Goal: Task Accomplishment & Management: Complete application form

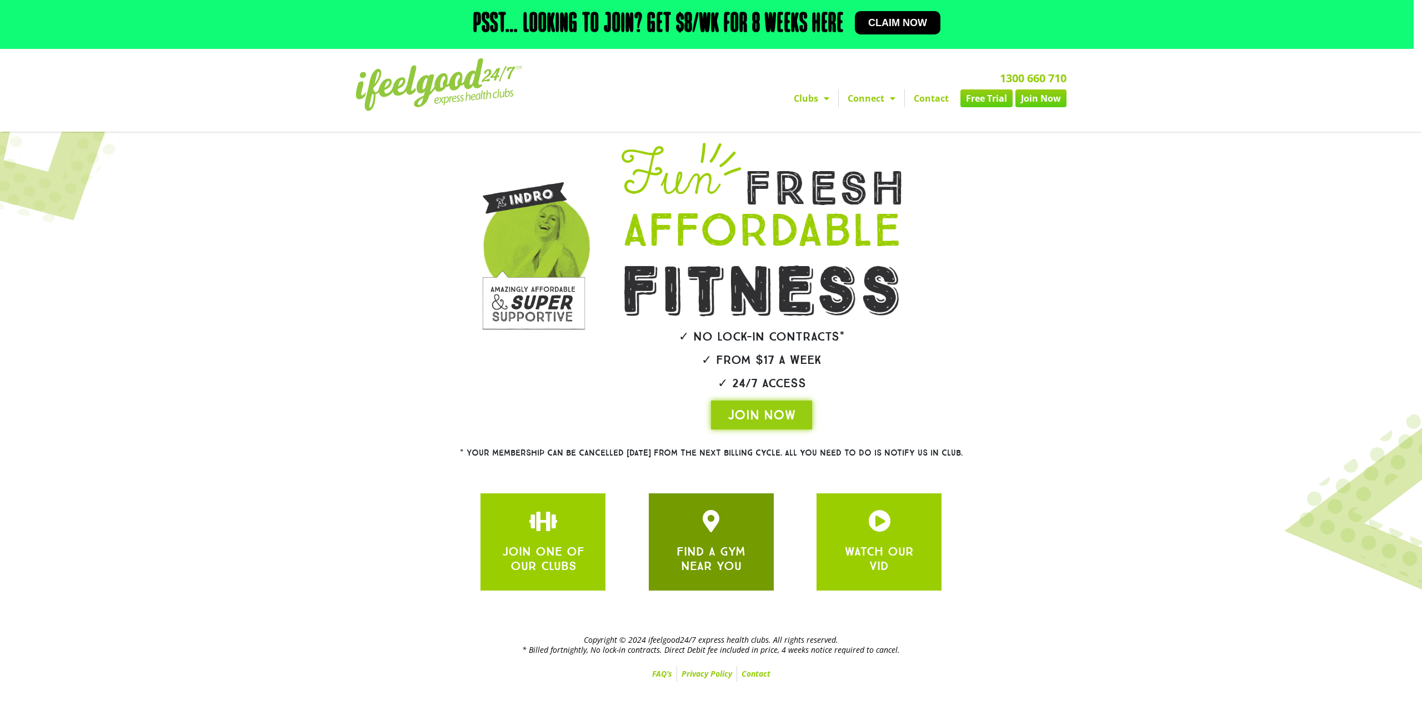
click at [720, 544] on link "FIND A GYM NEAR YOU" at bounding box center [710, 558] width 69 height 29
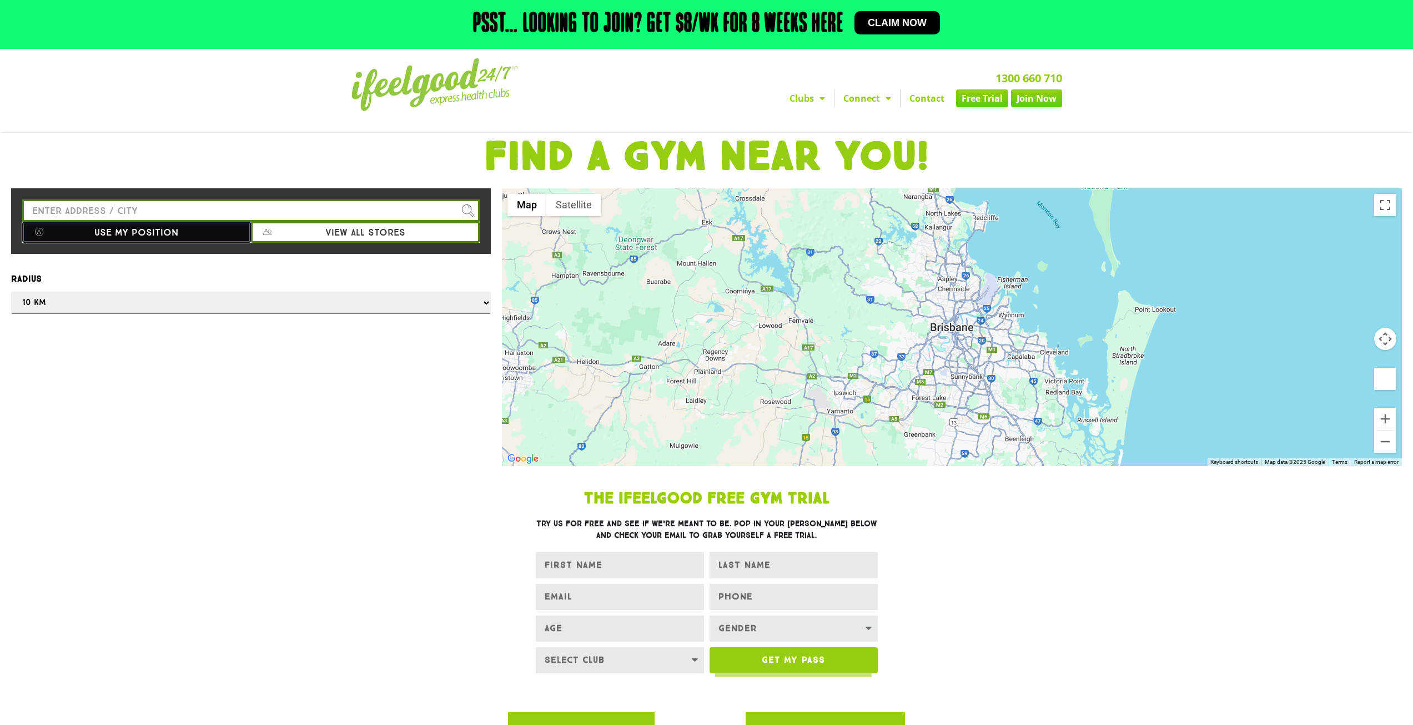
click at [138, 233] on button "Use my position" at bounding box center [136, 232] width 229 height 21
click at [155, 342] on div at bounding box center [706, 362] width 1413 height 725
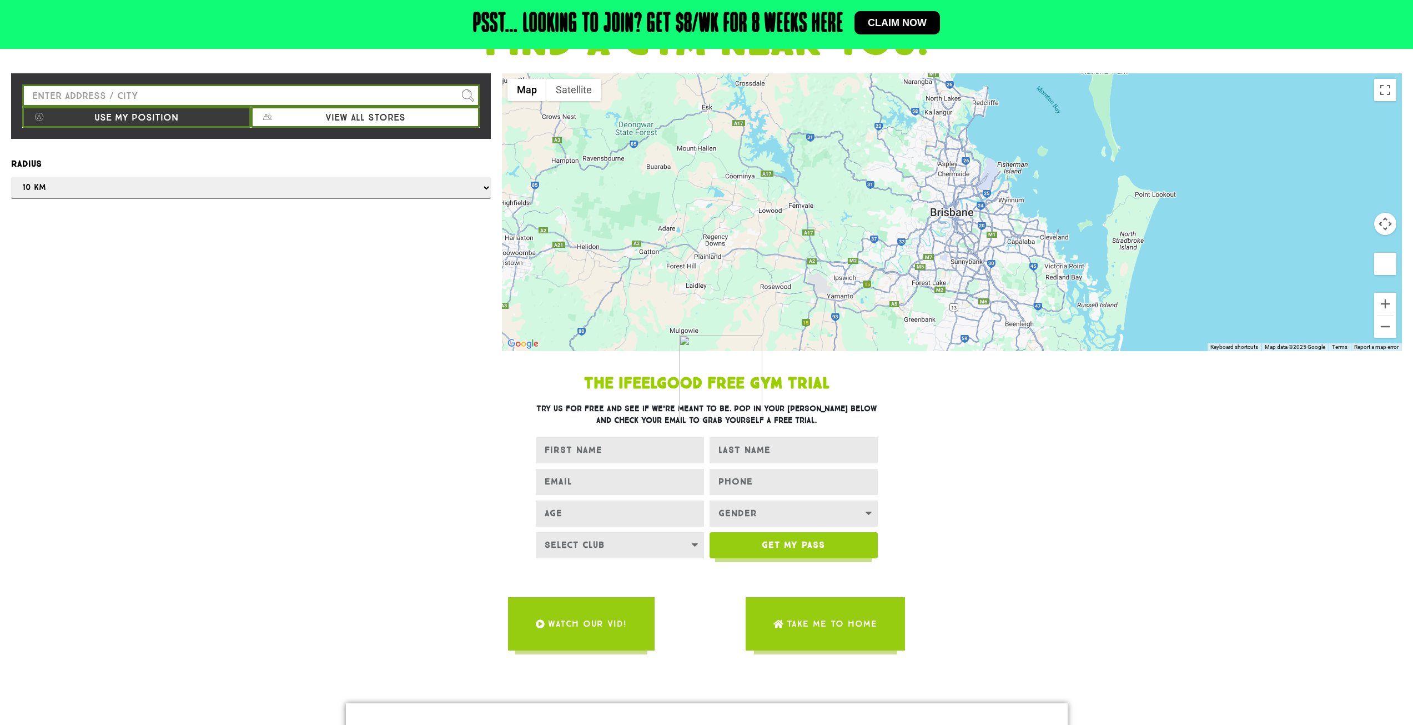
scroll to position [518, 0]
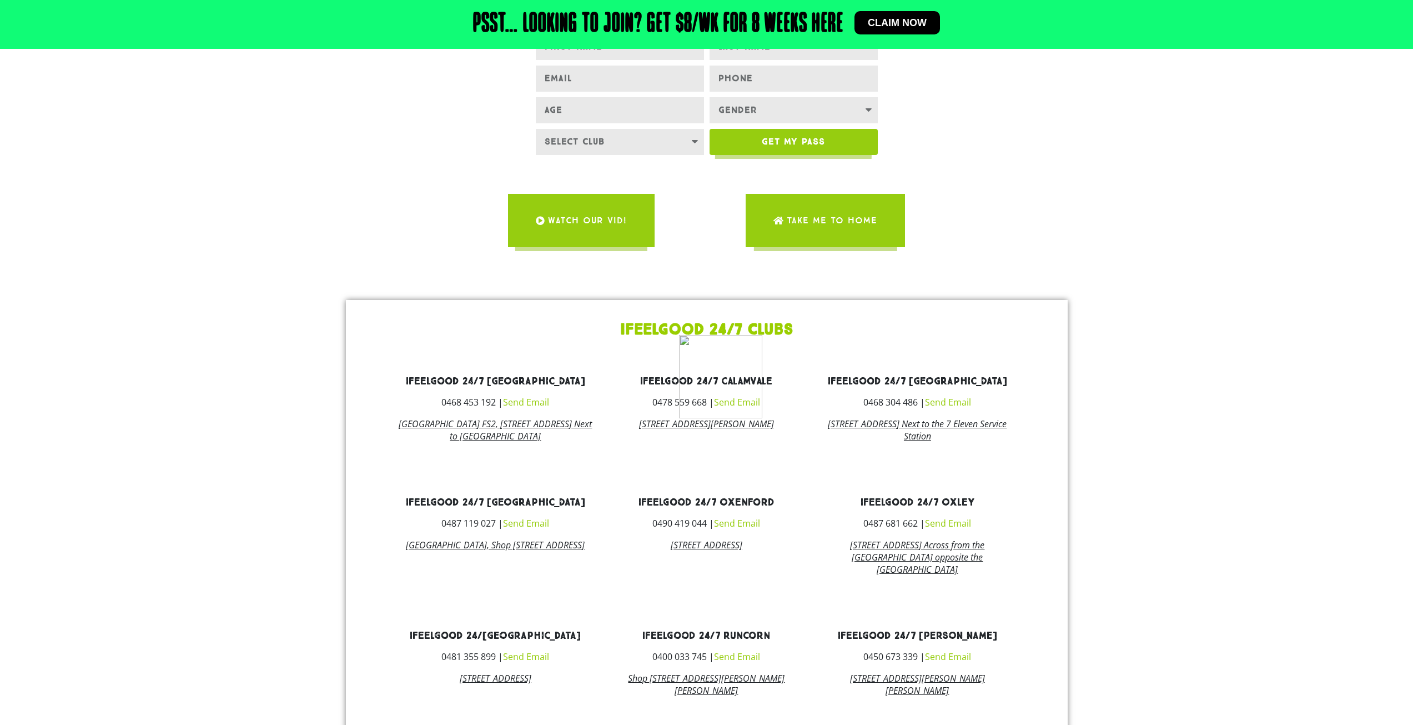
click at [459, 563] on div at bounding box center [706, 362] width 1413 height 725
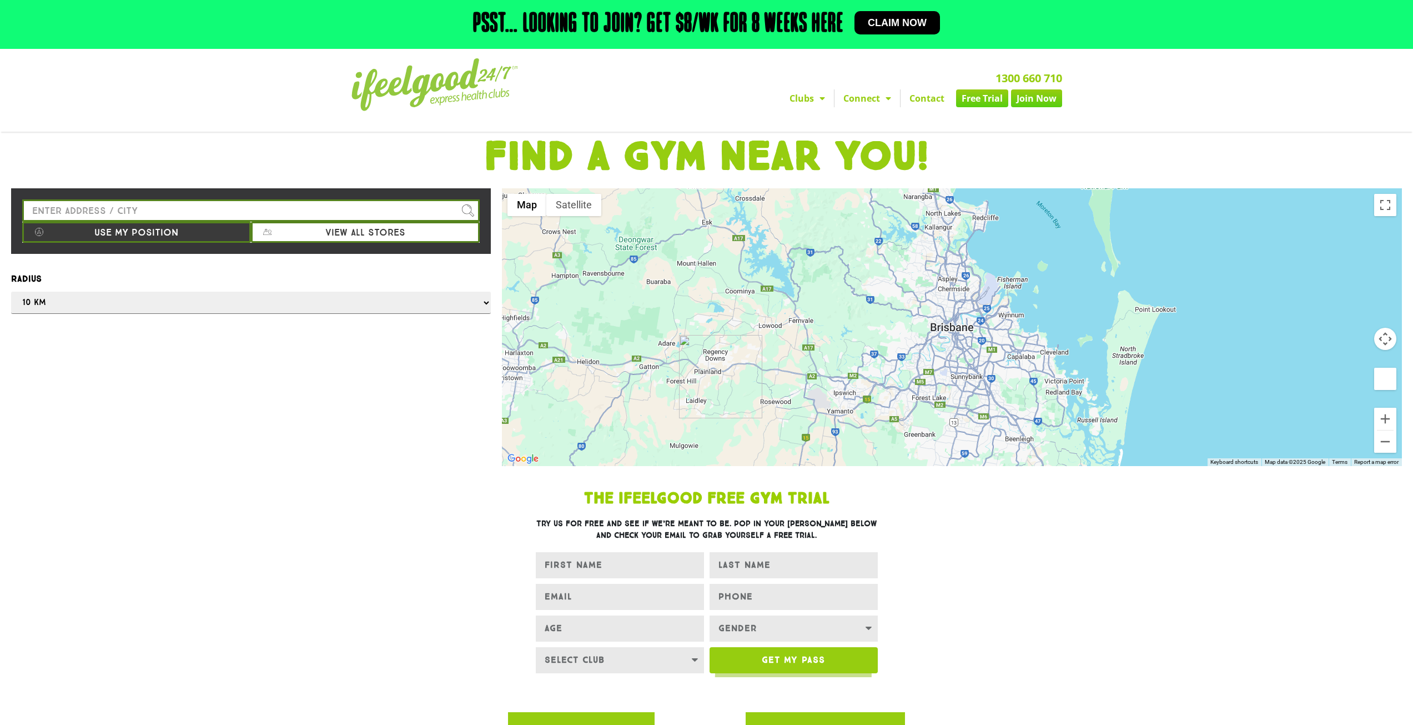
scroll to position [259, 0]
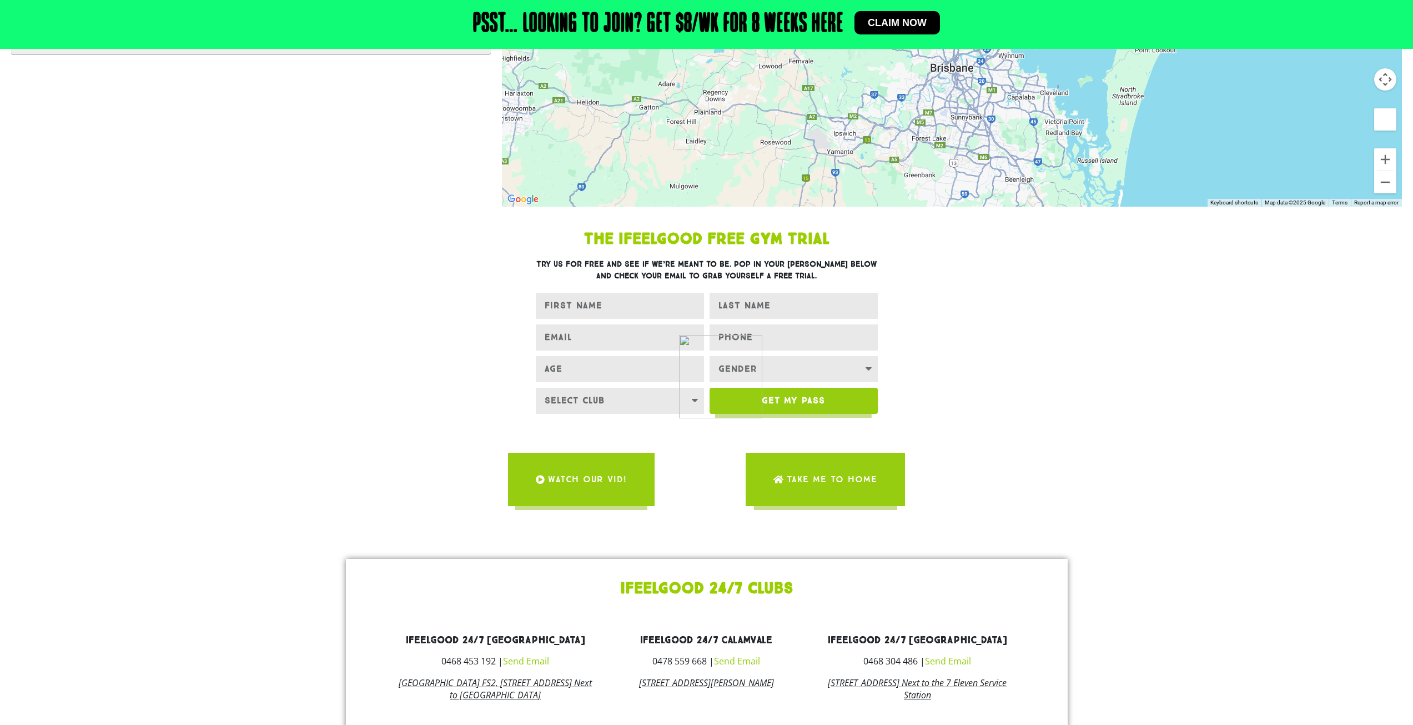
click at [1017, 340] on div at bounding box center [706, 362] width 1413 height 725
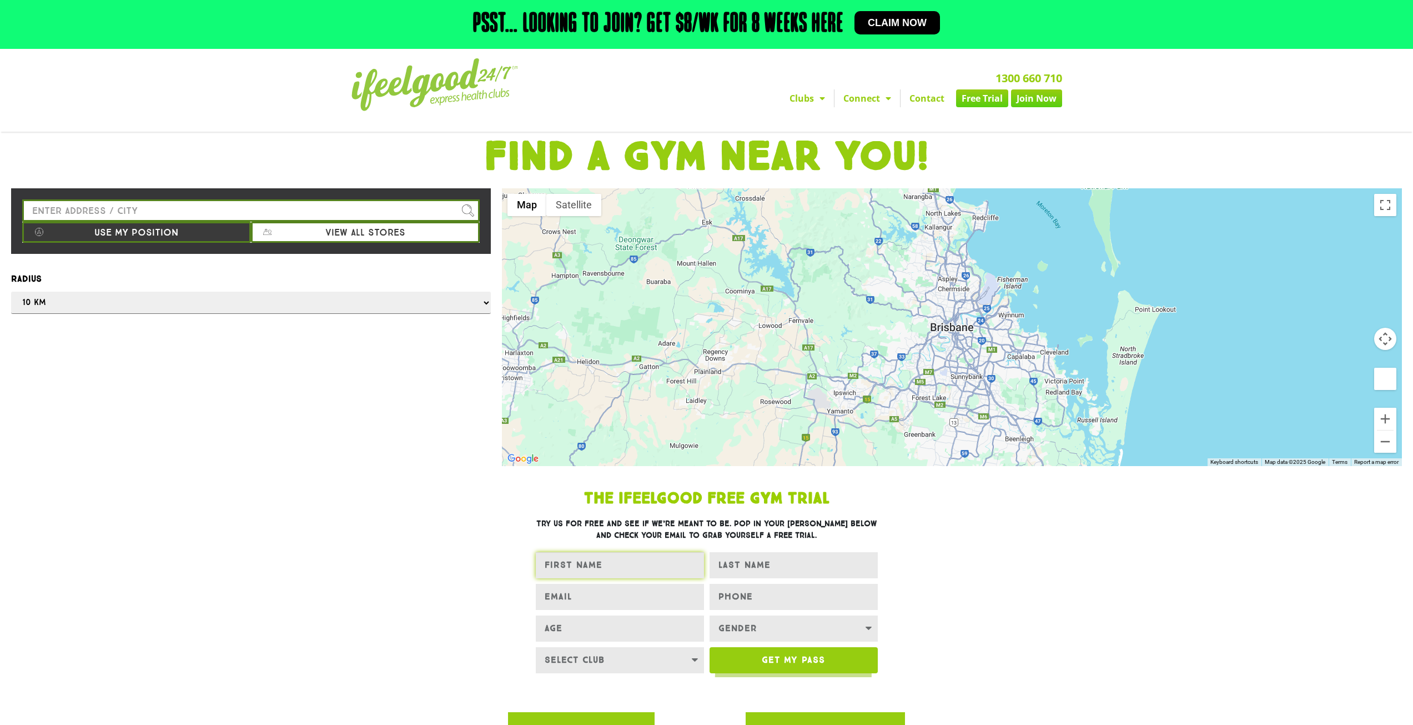
click at [625, 559] on input "FIRST NAME" at bounding box center [620, 565] width 168 height 26
click at [634, 565] on input "FIRST NAME" at bounding box center [620, 565] width 168 height 26
click at [626, 571] on input "FIRST NAME" at bounding box center [620, 565] width 168 height 26
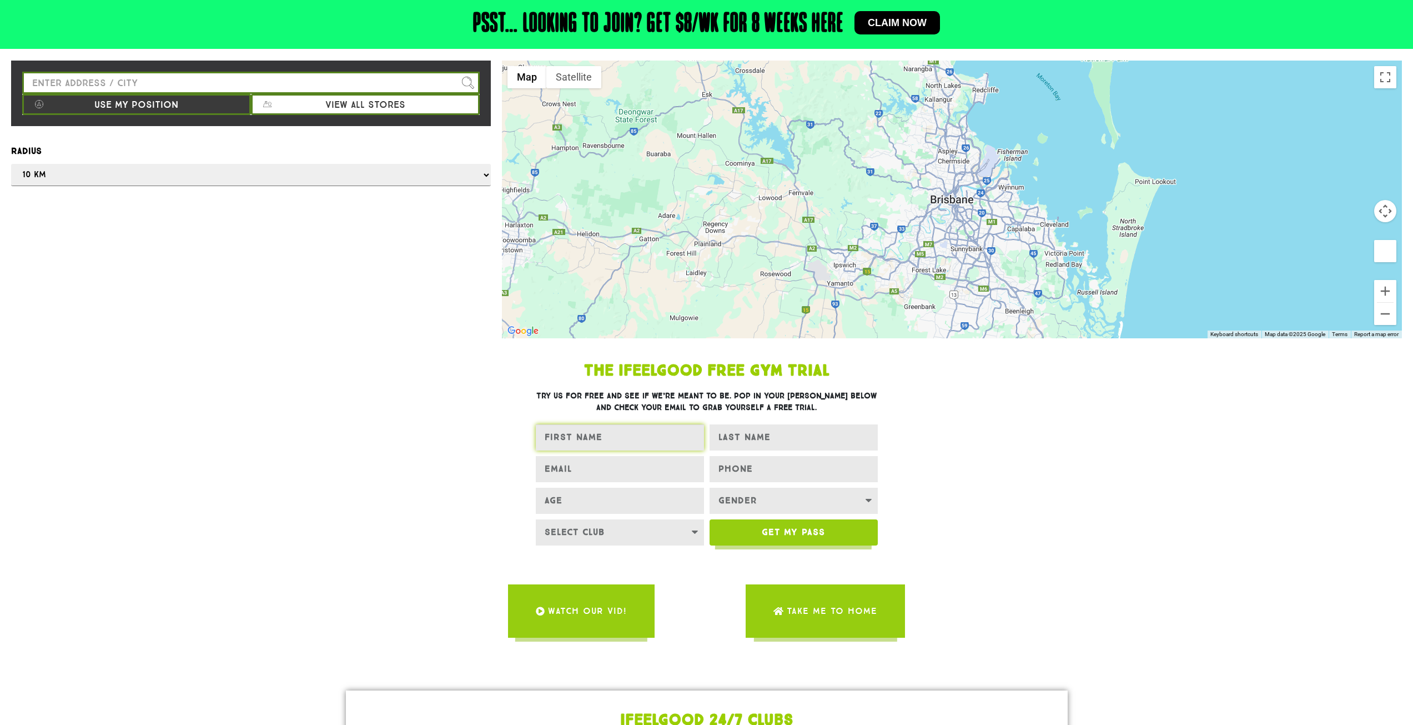
scroll to position [129, 0]
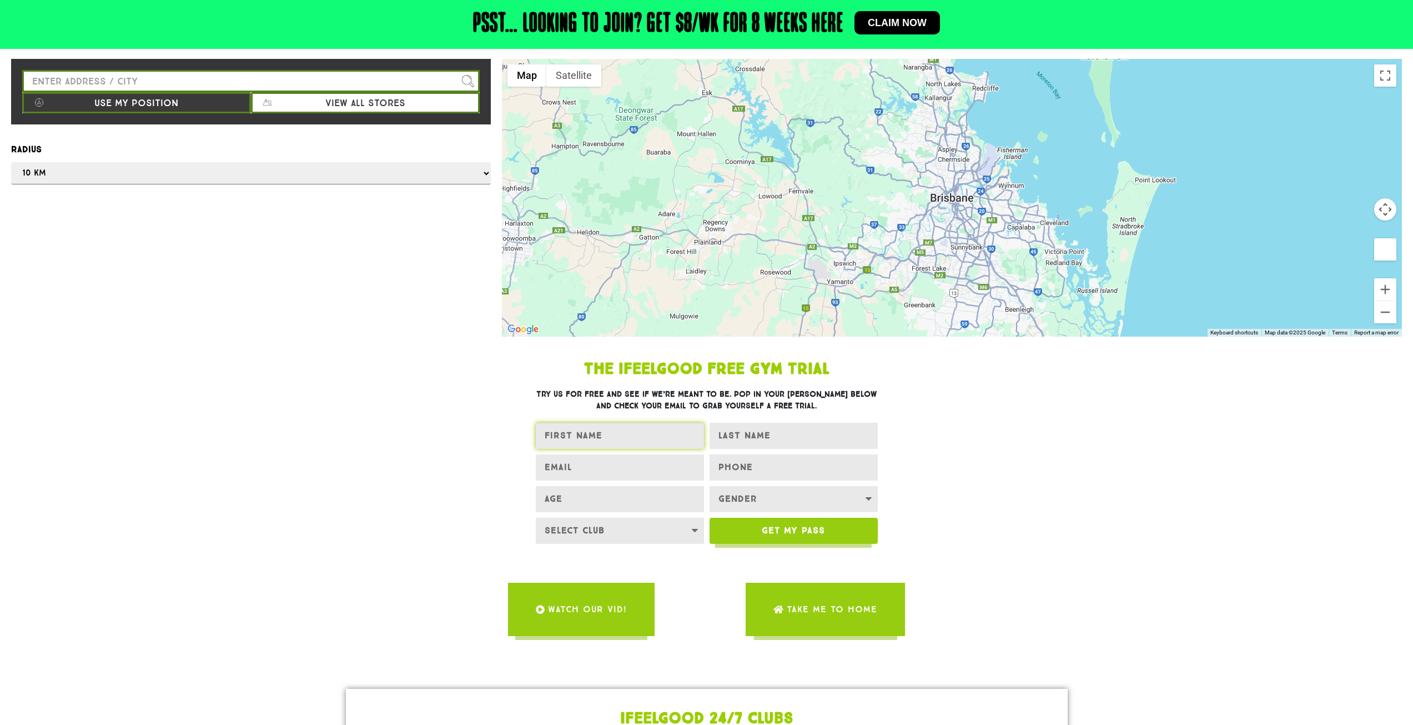
click at [646, 436] on input "FIRST NAME" at bounding box center [620, 436] width 168 height 26
type input "[PERSON_NAME]"
click at [772, 444] on input "LAST NAME" at bounding box center [794, 436] width 168 height 26
type input "[PERSON_NAME]"
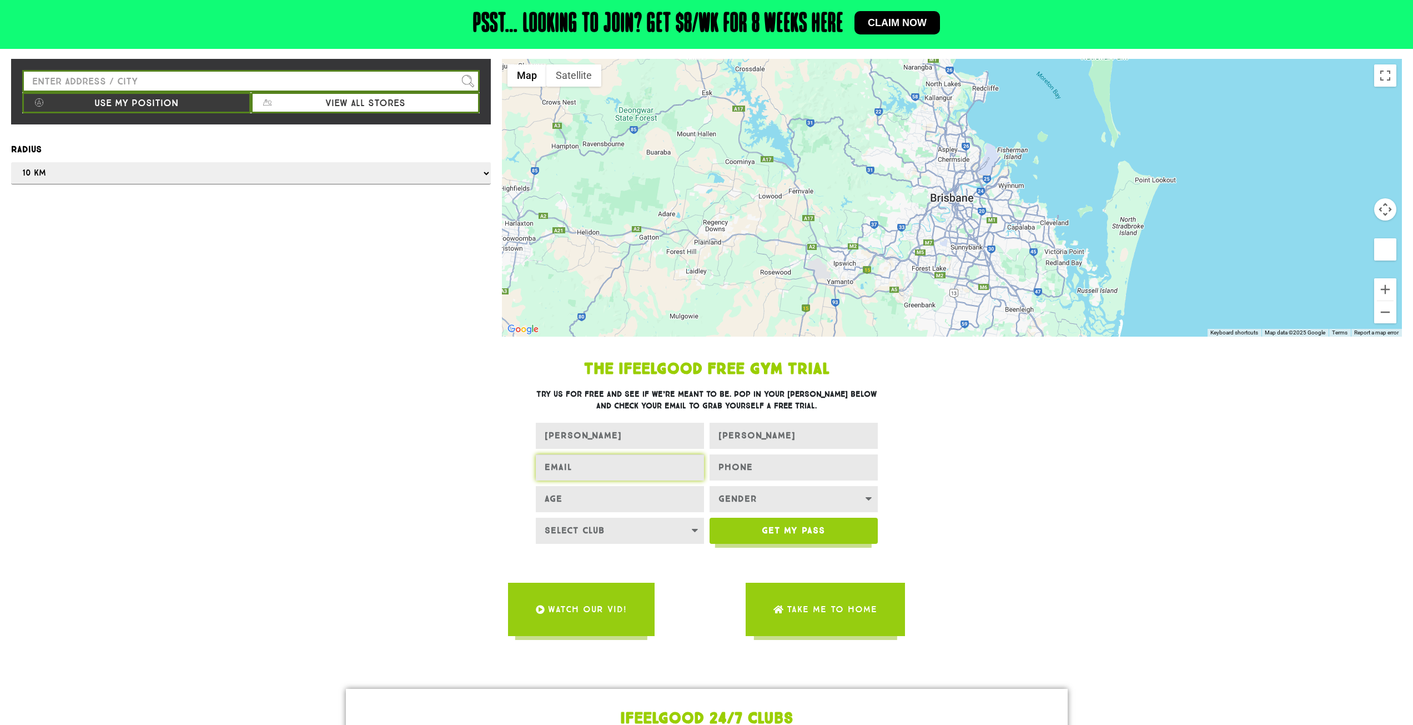
click at [575, 472] on input "EMAIL" at bounding box center [620, 467] width 168 height 26
type input "i"
click at [658, 509] on input "Age" at bounding box center [620, 499] width 168 height 26
type input "15"
click at [654, 539] on select "Select Club [GEOGRAPHIC_DATA] [GEOGRAPHIC_DATA] [GEOGRAPHIC_DATA] [GEOGRAPHIC_D…" at bounding box center [620, 531] width 168 height 26
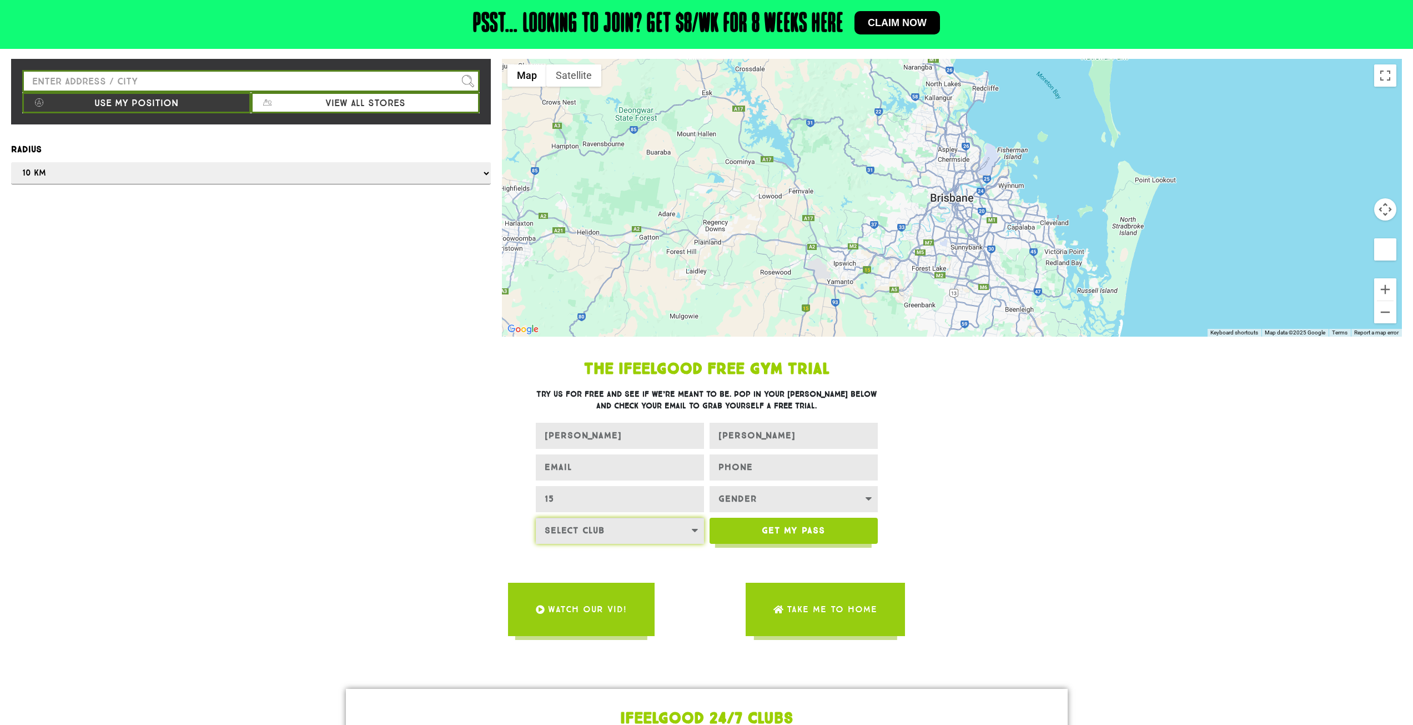
select select "[GEOGRAPHIC_DATA]"
click at [536, 518] on select "Select Club [GEOGRAPHIC_DATA] [GEOGRAPHIC_DATA] [GEOGRAPHIC_DATA] [GEOGRAPHIC_D…" at bounding box center [620, 531] width 168 height 26
click at [776, 494] on select "Gender [DEMOGRAPHIC_DATA] [DEMOGRAPHIC_DATA]" at bounding box center [794, 499] width 168 height 26
select select "[DEMOGRAPHIC_DATA]"
click at [710, 486] on select "Gender [DEMOGRAPHIC_DATA] [DEMOGRAPHIC_DATA]" at bounding box center [794, 499] width 168 height 26
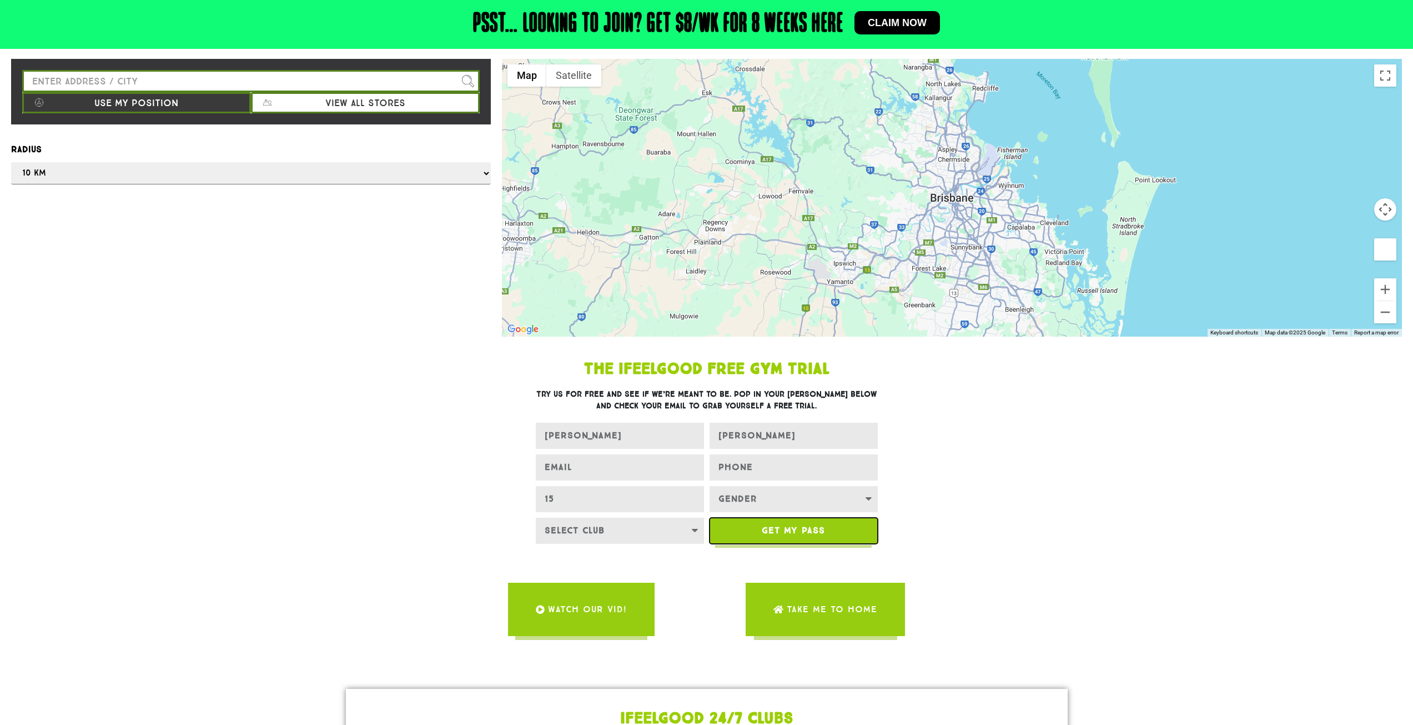
click at [772, 538] on button "Get My Pass" at bounding box center [794, 531] width 168 height 26
click at [609, 468] on input "EMAIL" at bounding box center [620, 467] width 168 height 26
type input "[EMAIL_ADDRESS][DOMAIN_NAME]"
click at [824, 641] on div "The IfeelGood Free Gym Trial Try us for free and see if we’re meant to be. Pop …" at bounding box center [706, 505] width 633 height 327
click at [807, 536] on button "Get My Pass" at bounding box center [794, 531] width 168 height 26
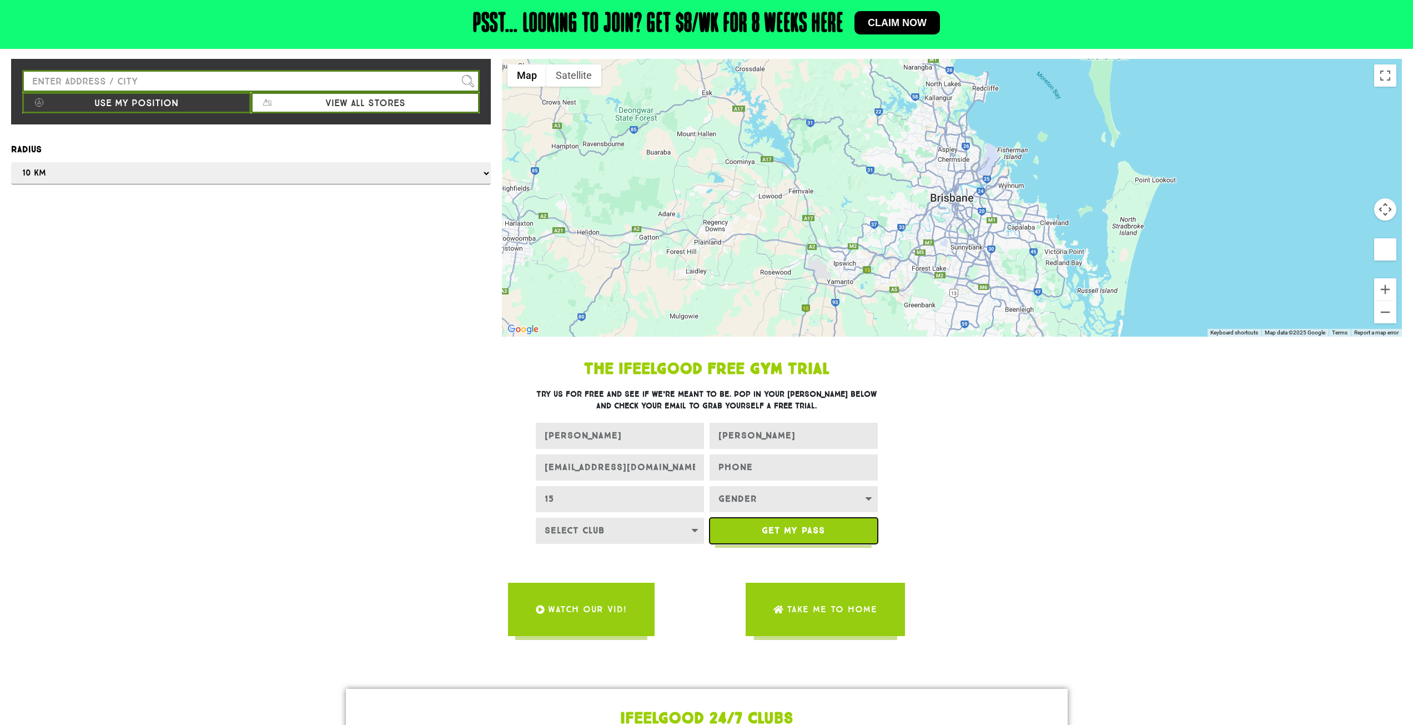
click at [799, 526] on span "Get My Pass" at bounding box center [793, 530] width 63 height 9
click at [797, 526] on span "Get My Pass" at bounding box center [793, 530] width 63 height 9
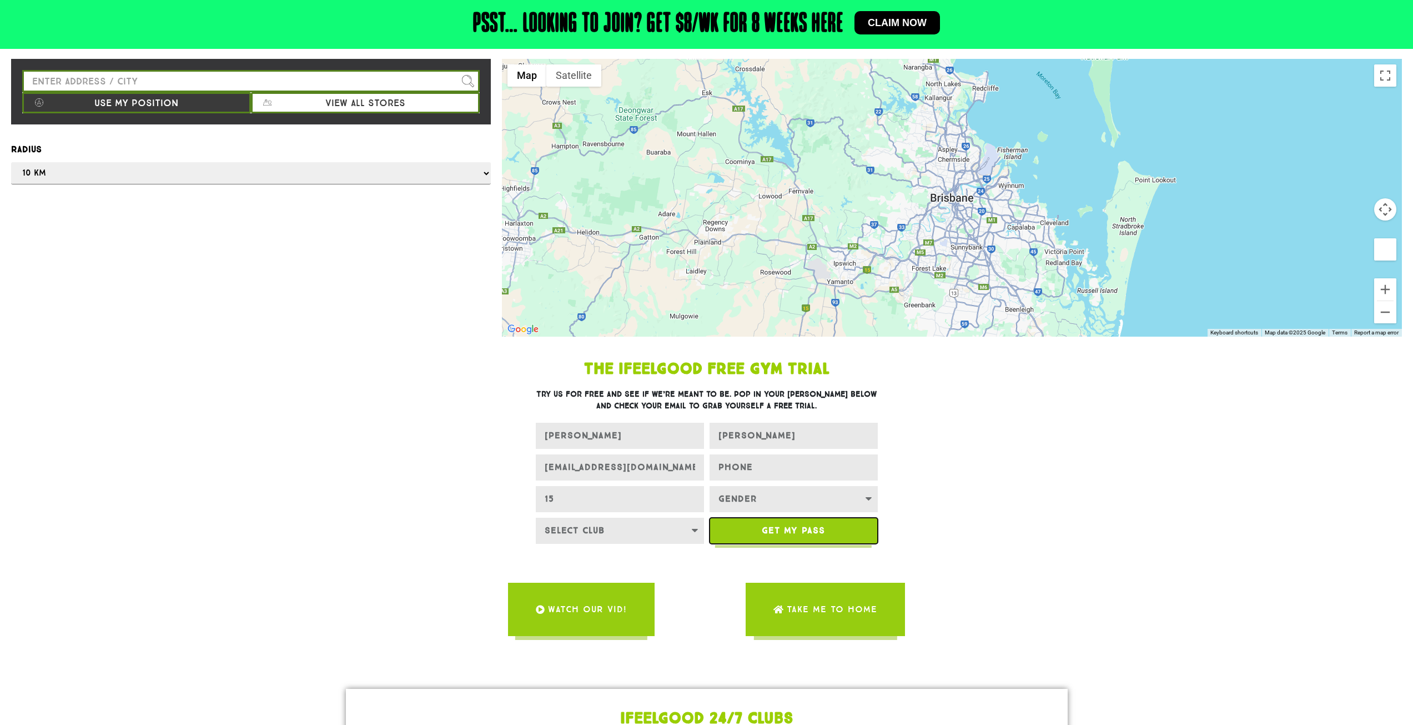
click at [797, 526] on span "Get My Pass" at bounding box center [793, 530] width 63 height 9
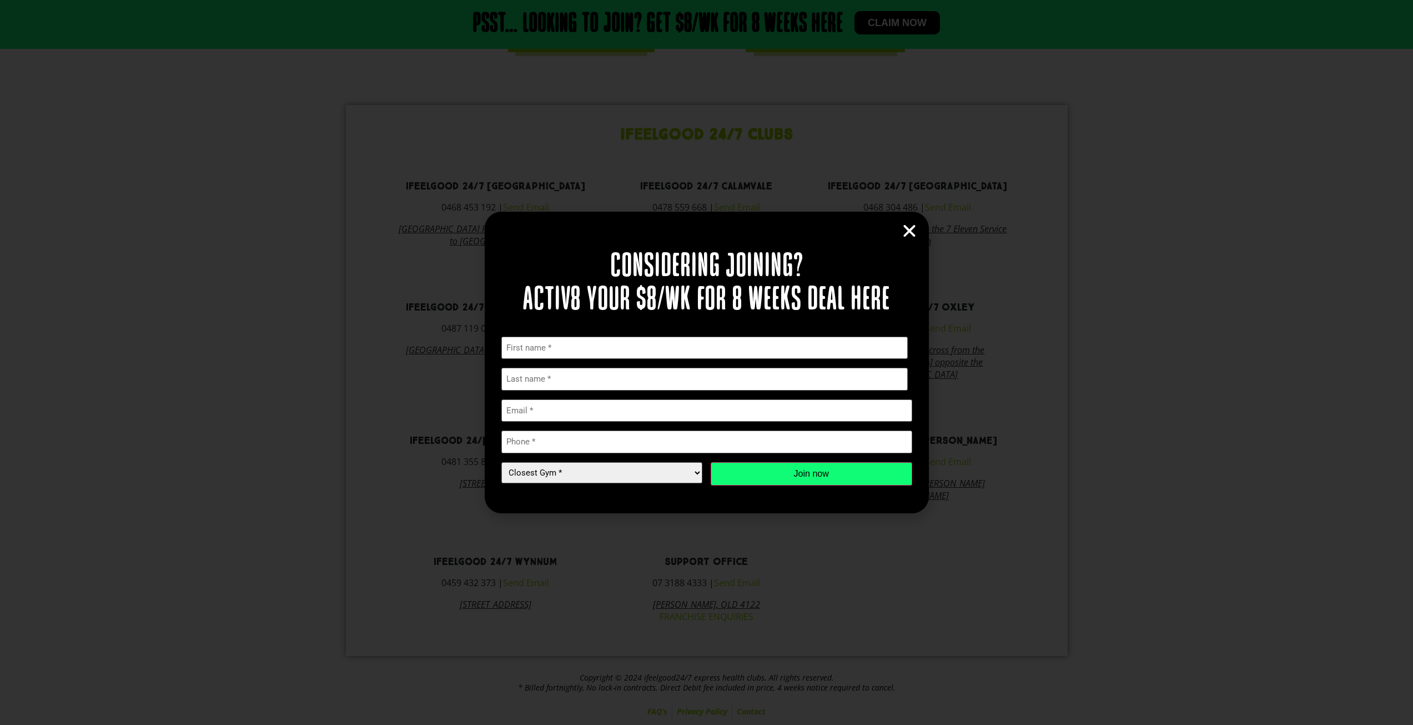
scroll to position [596, 0]
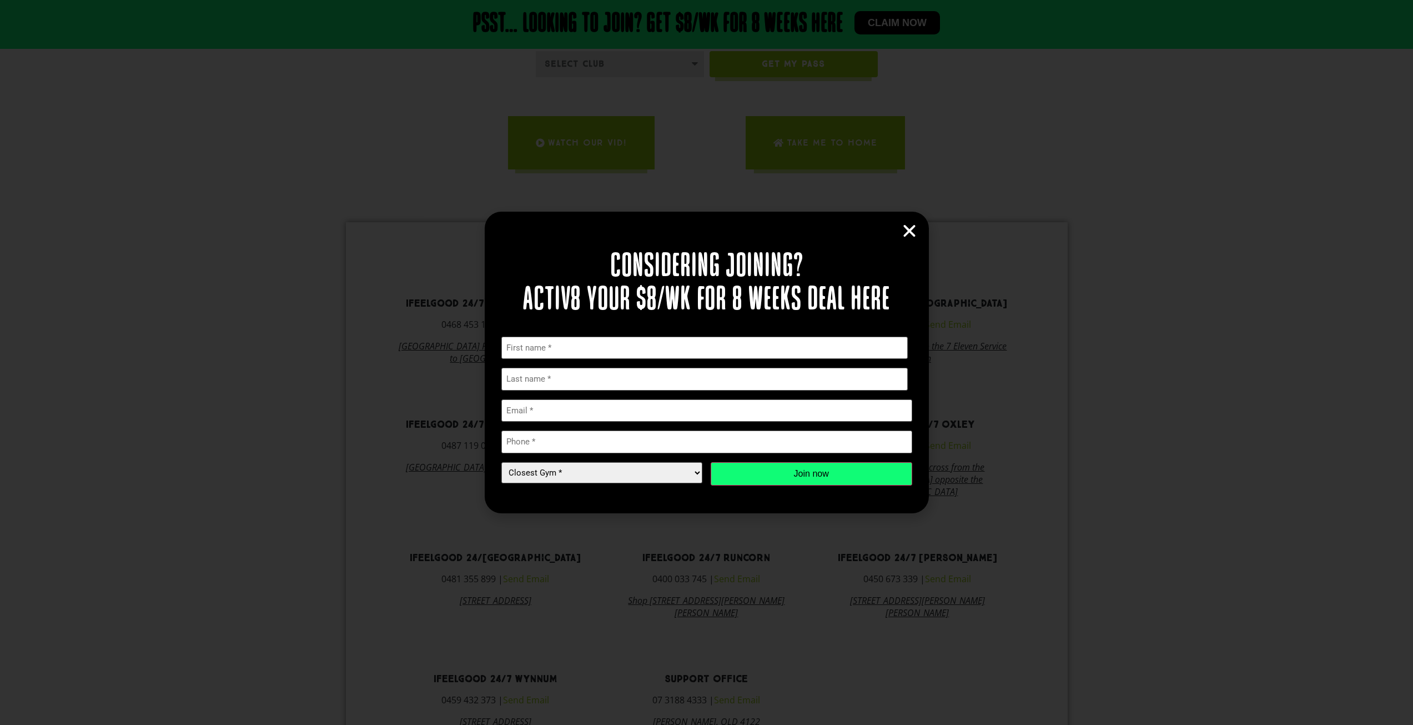
click at [911, 226] on icon "Close" at bounding box center [909, 231] width 17 height 17
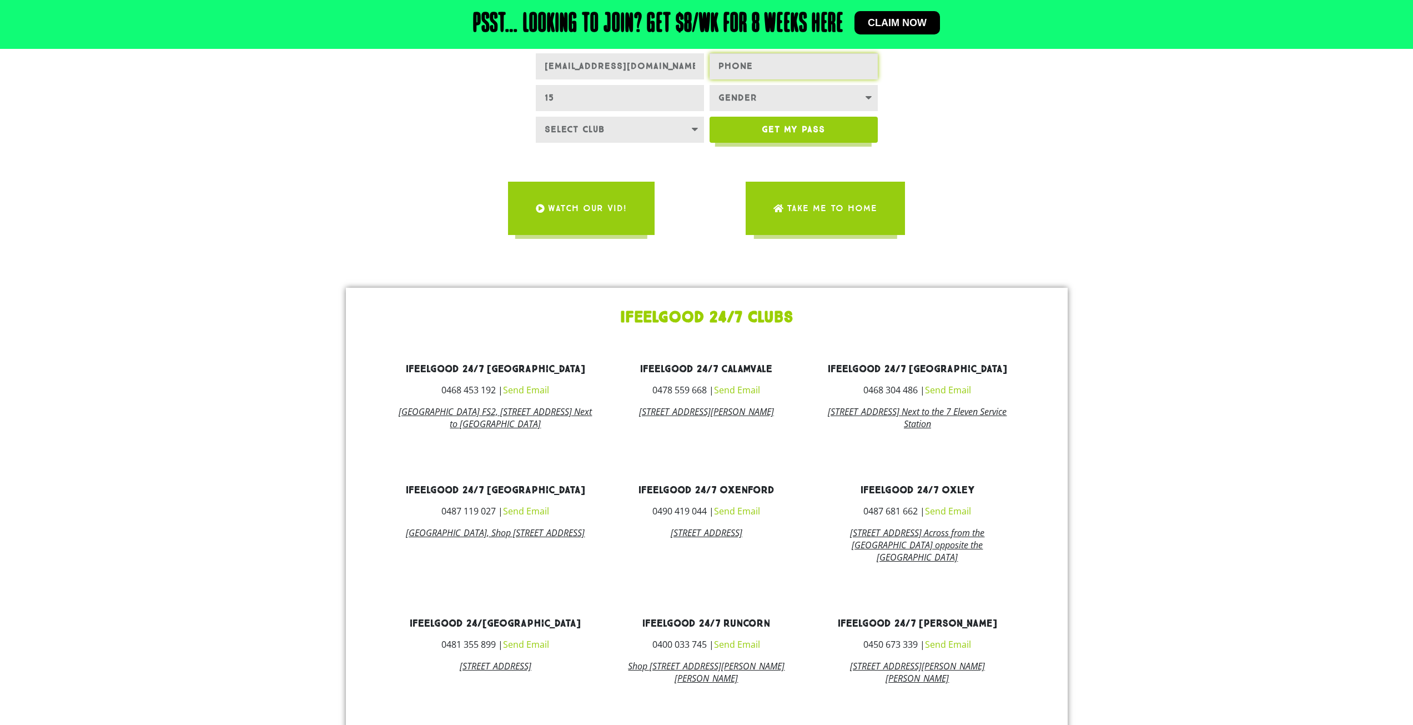
scroll to position [207, 0]
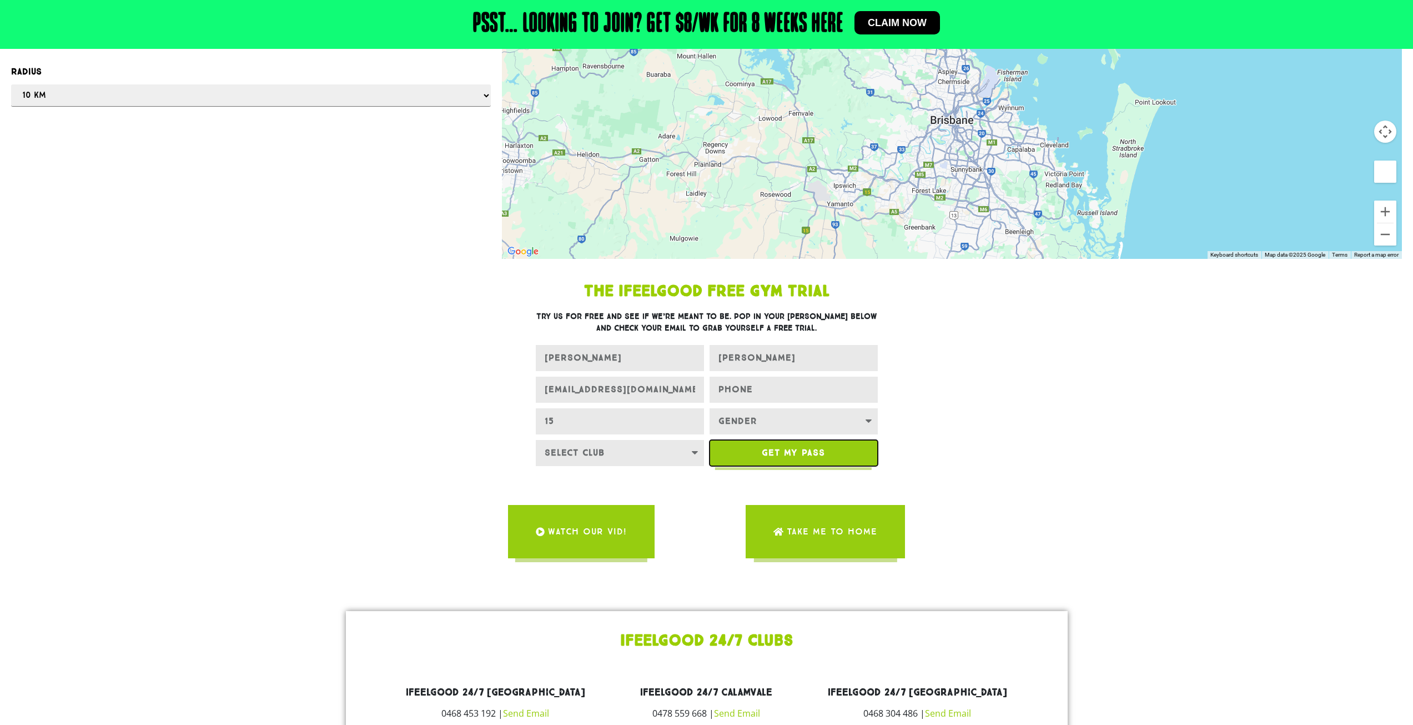
click at [751, 455] on span "Get My Pass" at bounding box center [793, 452] width 135 height 9
click at [749, 379] on input "PHONE" at bounding box center [794, 390] width 168 height 26
type input "0412337759"
click at [792, 451] on span "Get My Pass" at bounding box center [793, 452] width 63 height 9
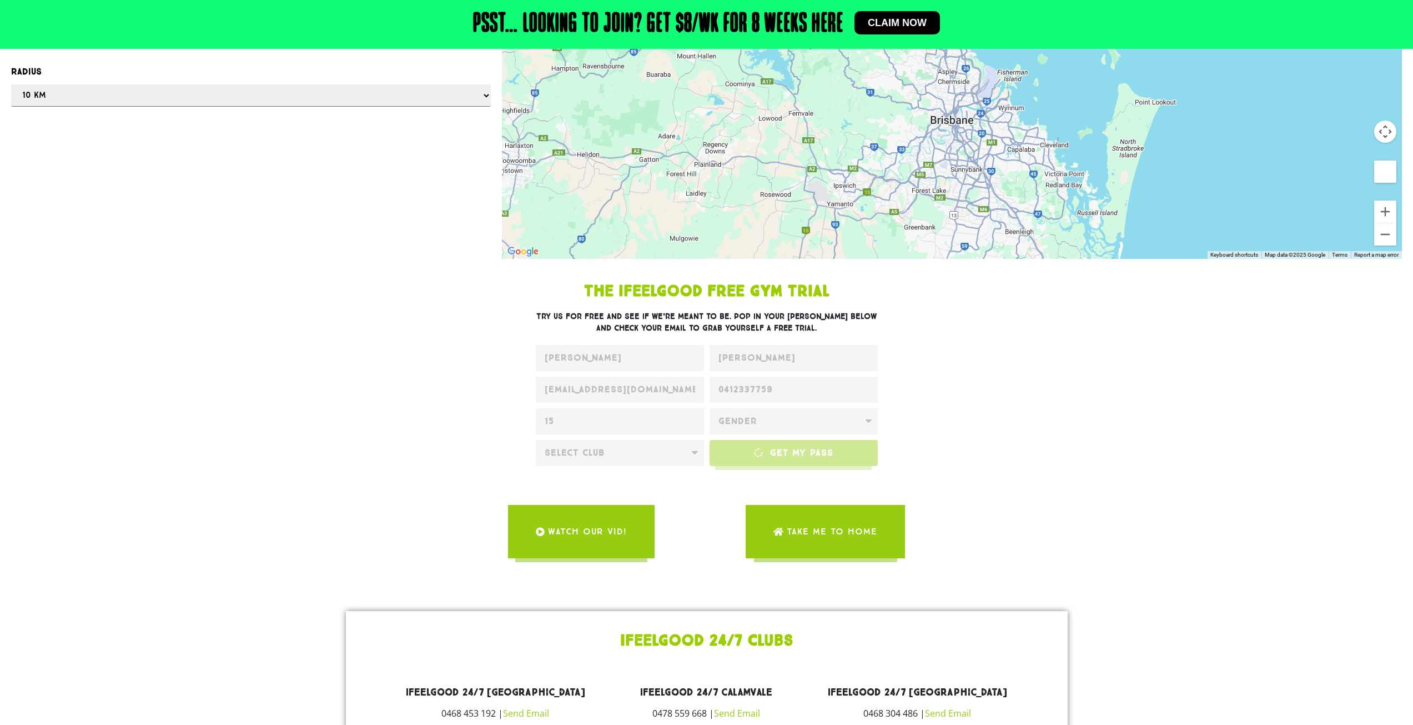
click at [1070, 342] on section "The IfeelGood Free Gym Trial Try us for free and see if we’re meant to be. Pop …" at bounding box center [706, 427] width 1413 height 327
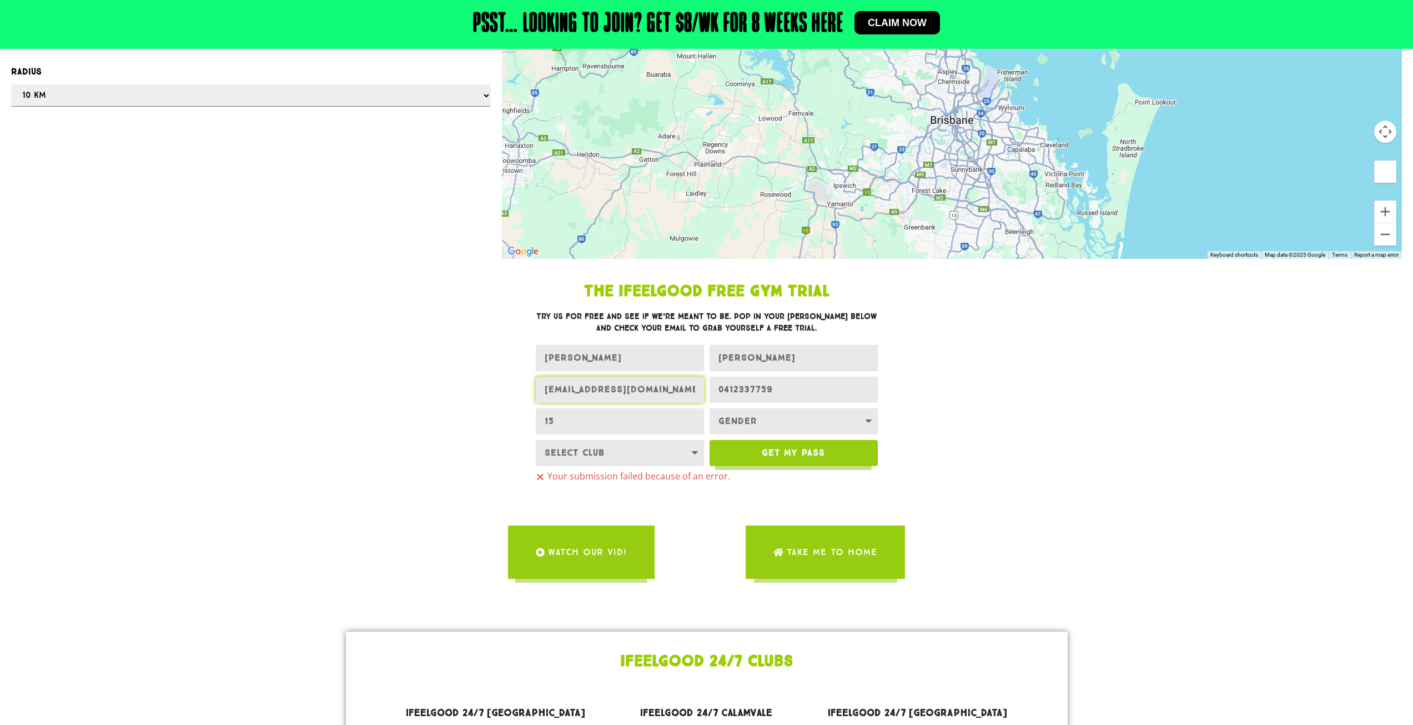
drag, startPoint x: 673, startPoint y: 396, endPoint x: 505, endPoint y: 398, distance: 167.2
click at [505, 398] on div "The IfeelGood Free Gym Trial Try us for free and see if we’re meant to be. Pop …" at bounding box center [707, 385] width 500 height 214
drag, startPoint x: 797, startPoint y: 388, endPoint x: 658, endPoint y: 400, distance: 139.9
click at [658, 400] on div "FIRST NAME [PERSON_NAME] LAST NAME [PERSON_NAME] EMAIL [EMAIL_ADDRESS][DOMAIN_N…" at bounding box center [707, 408] width 348 height 127
click at [581, 385] on input "[EMAIL_ADDRESS][DOMAIN_NAME]" at bounding box center [620, 390] width 168 height 26
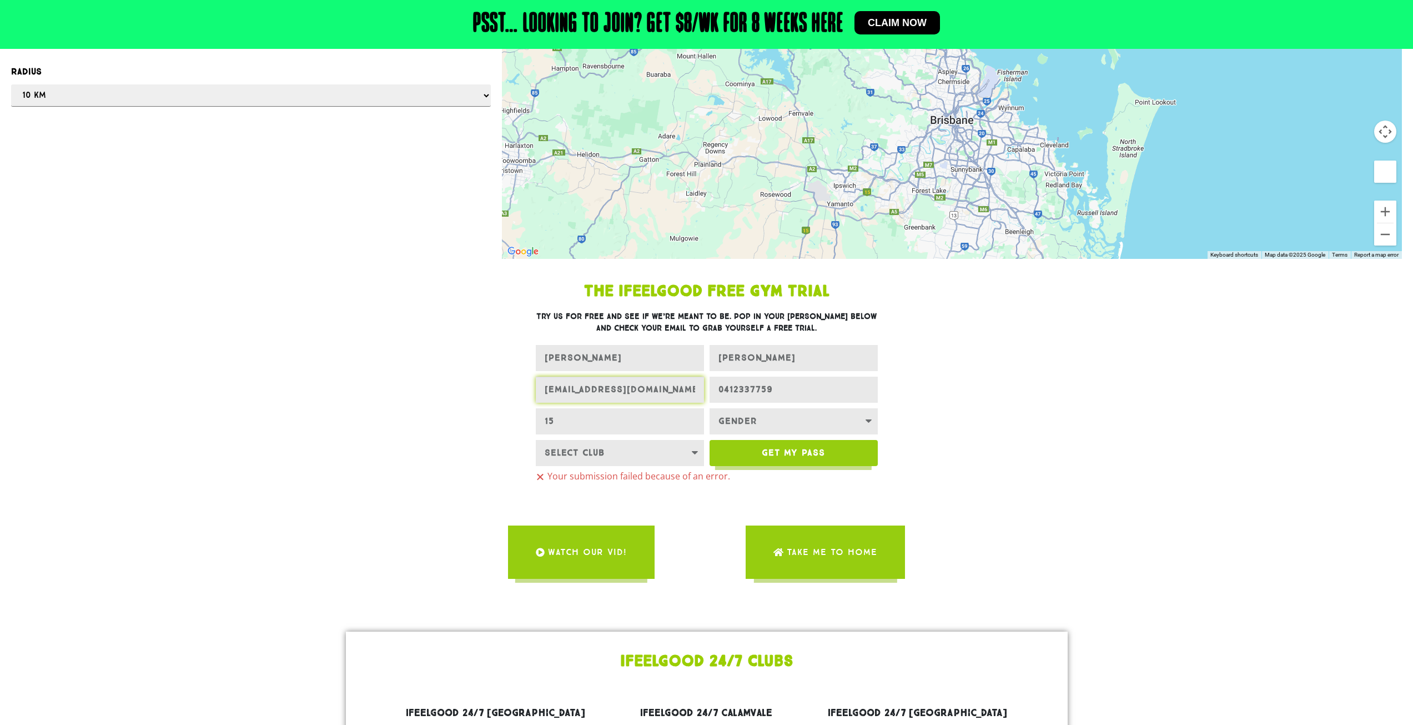
type input "[EMAIL_ADDRESS][DOMAIN_NAME]"
click at [816, 451] on span "Get My Pass" at bounding box center [793, 452] width 63 height 9
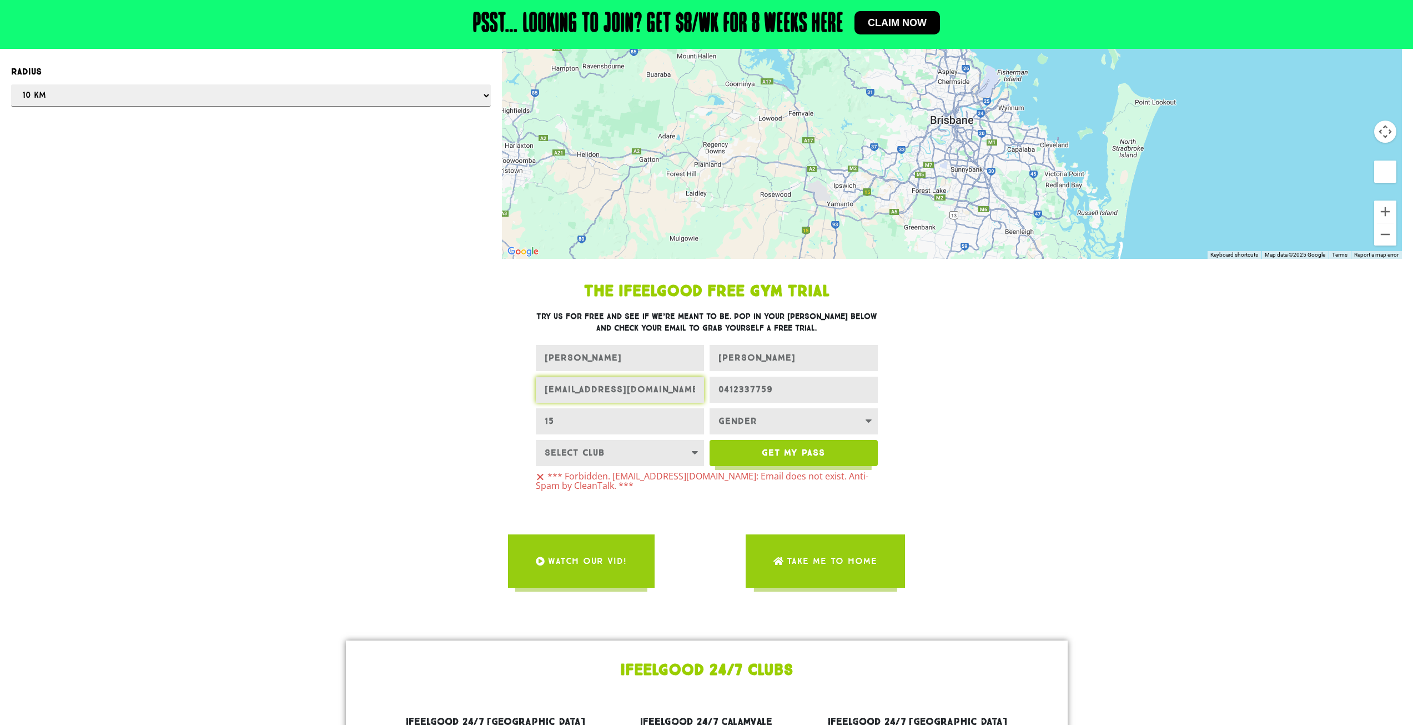
drag, startPoint x: 665, startPoint y: 388, endPoint x: 526, endPoint y: 385, distance: 139.4
click at [526, 385] on div "The IfeelGood Free Gym Trial Try us for free and see if we’re meant to be. Pop …" at bounding box center [707, 389] width 500 height 223
type input "[PERSON_NAME][EMAIL_ADDRESS][DOMAIN_NAME]"
click at [792, 448] on span "Get My Pass" at bounding box center [793, 452] width 63 height 9
click at [611, 556] on span "WATCH OUR VID!" at bounding box center [587, 560] width 79 height 31
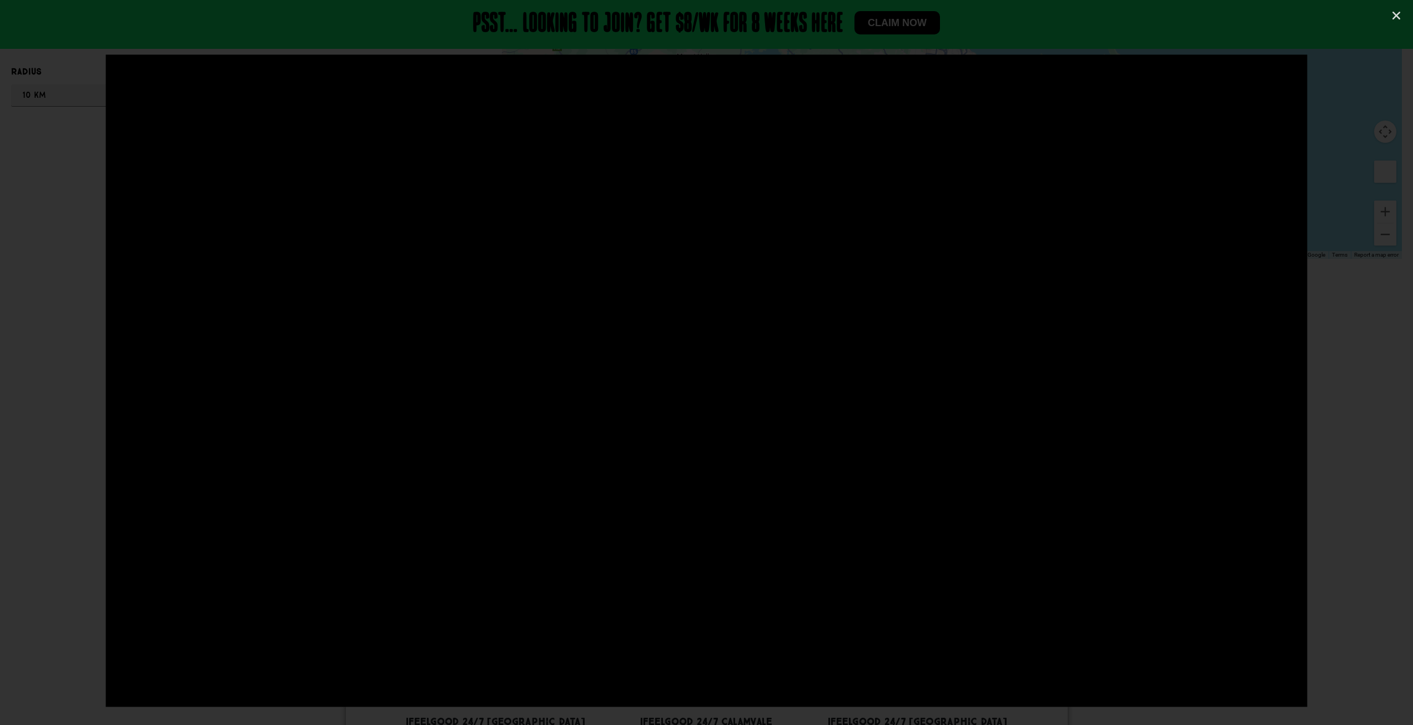
drag, startPoint x: 1371, startPoint y: 111, endPoint x: 1388, endPoint y: 82, distance: 33.6
click at [1379, 96] on div at bounding box center [706, 362] width 1413 height 616
click at [1399, 16] on icon "Close (Esc)" at bounding box center [1396, 15] width 11 height 11
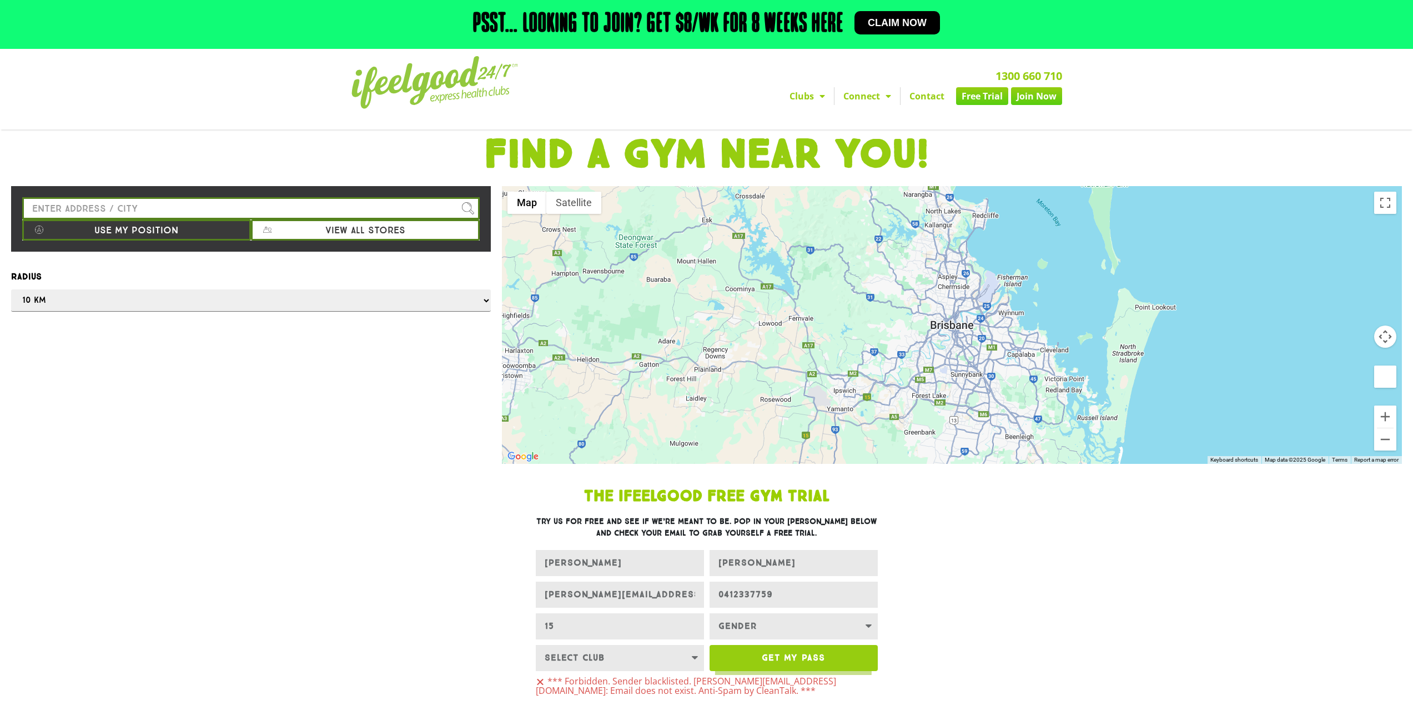
scroll to position [0, 0]
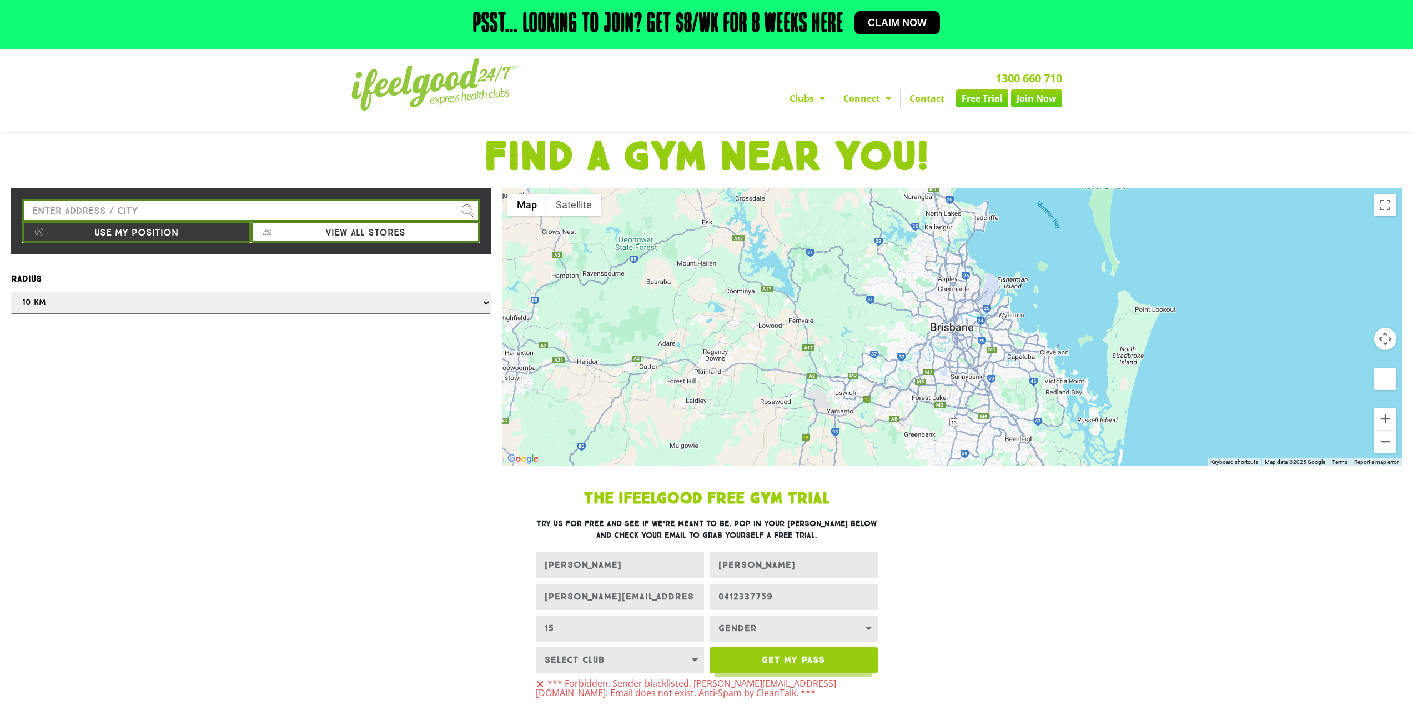
drag, startPoint x: 183, startPoint y: 375, endPoint x: 337, endPoint y: 179, distance: 249.2
click at [189, 369] on div "Find our stores Please enter a valid address Use my position View all stores Op…" at bounding box center [251, 327] width 491 height 278
